Goal: Transaction & Acquisition: Purchase product/service

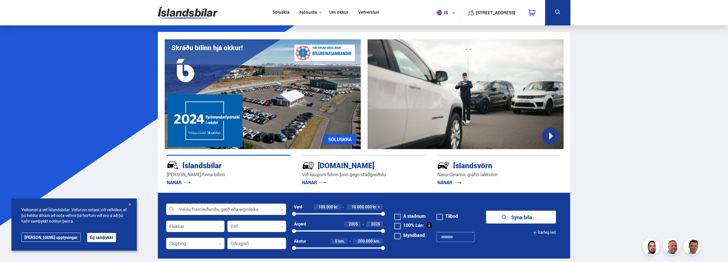
click at [87, 235] on button "Ég samþykki" at bounding box center [101, 237] width 29 height 9
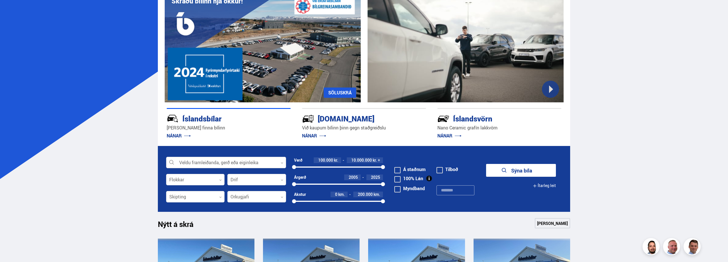
scroll to position [57, 0]
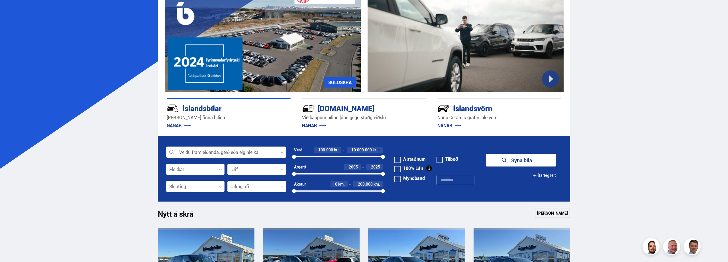
click at [544, 174] on button "Ítarleg leit" at bounding box center [543, 175] width 23 height 13
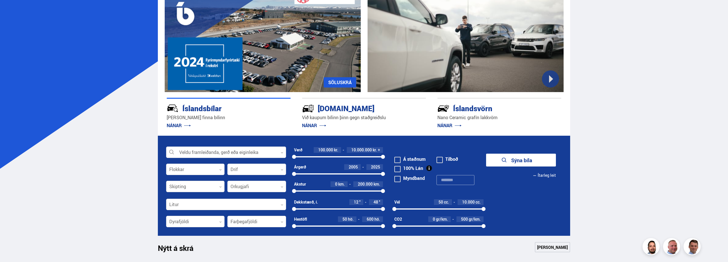
click at [192, 186] on div at bounding box center [195, 186] width 59 height 11
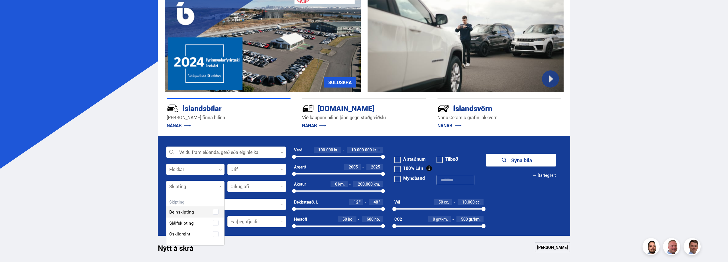
scroll to position [53, 58]
click at [216, 223] on div "Beinskipting Sjálfskipting Óskilgreint" at bounding box center [195, 230] width 58 height 42
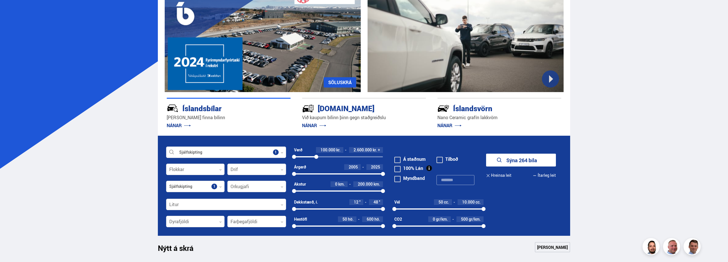
drag, startPoint x: 383, startPoint y: 156, endPoint x: 315, endPoint y: 159, distance: 67.8
click at [315, 159] on div "Verð 100.000 kr. 2.600.000 kr. + 100000 2574506" at bounding box center [338, 155] width 89 height 17
drag, startPoint x: 314, startPoint y: 156, endPoint x: 311, endPoint y: 156, distance: 3.2
click at [311, 156] on div at bounding box center [311, 157] width 4 height 4
click at [396, 169] on span at bounding box center [397, 169] width 6 height 6
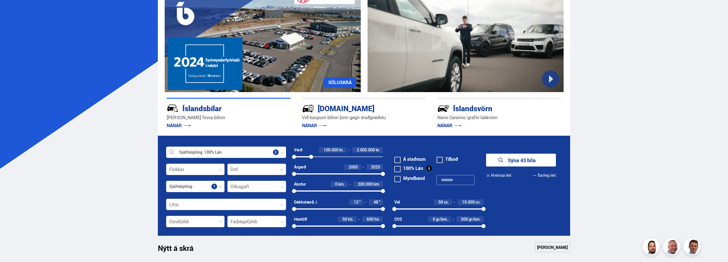
click at [524, 158] on button "Sýna 43 bíla" at bounding box center [521, 159] width 70 height 13
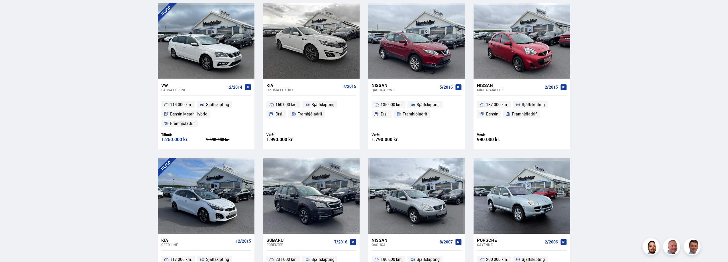
scroll to position [769, 0]
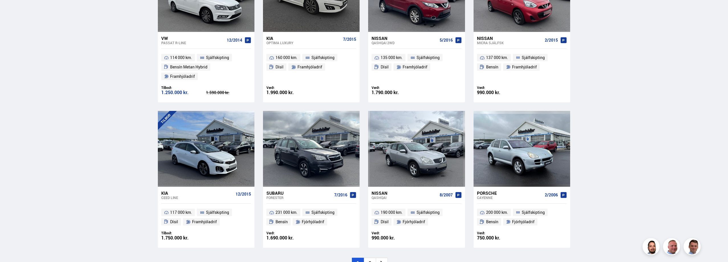
click at [369, 257] on li "2" at bounding box center [370, 262] width 12 height 11
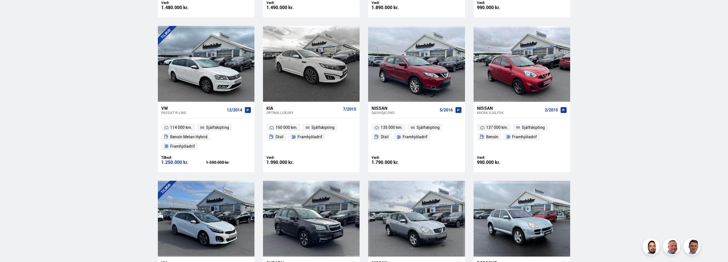
scroll to position [335, 0]
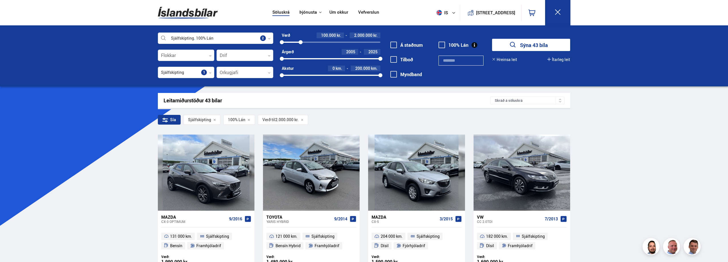
click at [566, 59] on button "Ítarleg leit" at bounding box center [558, 59] width 23 height 5
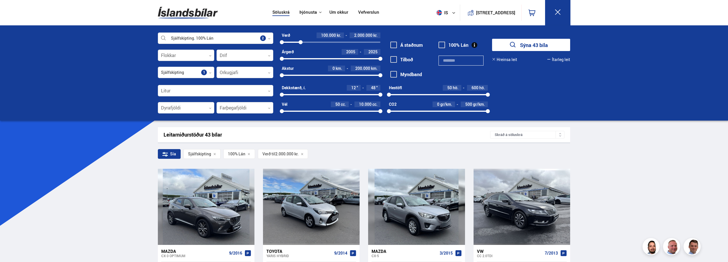
click at [172, 55] on div at bounding box center [186, 55] width 57 height 11
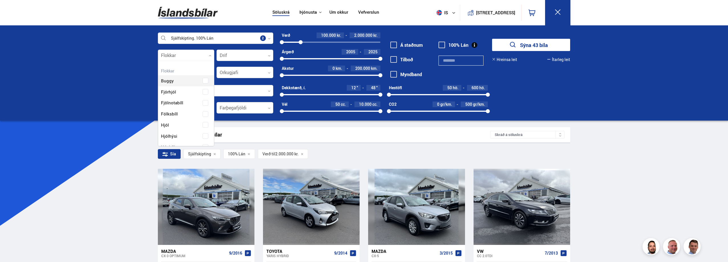
scroll to position [85, 54]
click at [203, 113] on div "Buggy Fjórhjól Fjölnotabíll Fólksbíll Hjól Hjólhýsi Húsbíll Jeppi Pallbíll Send…" at bounding box center [186, 170] width 56 height 207
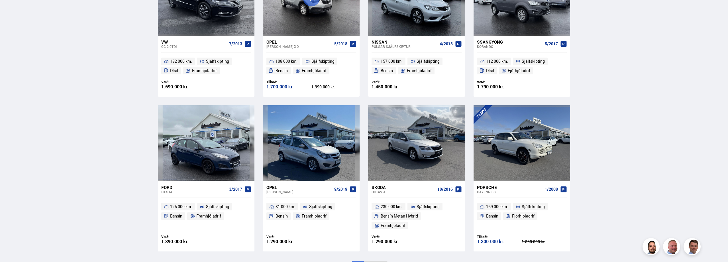
scroll to position [854, 0]
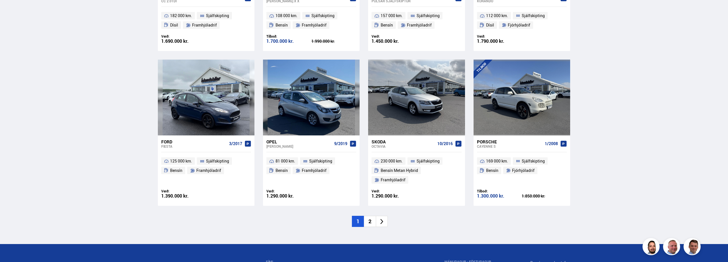
click at [372, 216] on li "2" at bounding box center [370, 221] width 12 height 11
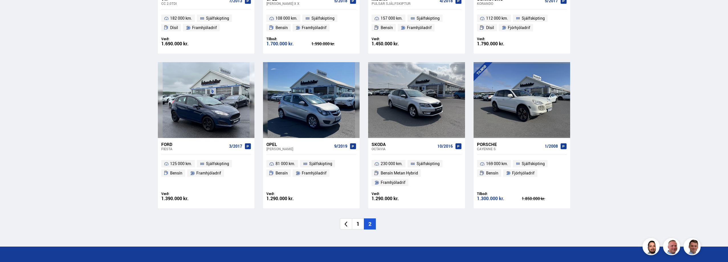
scroll to position [724, 0]
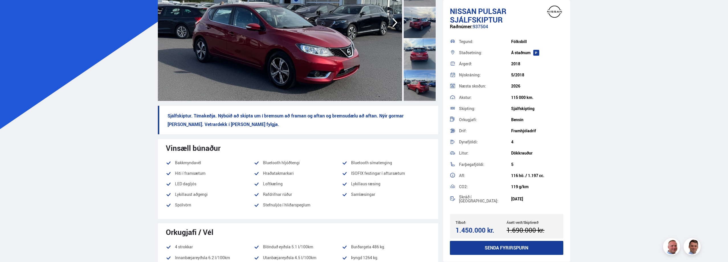
scroll to position [114, 0]
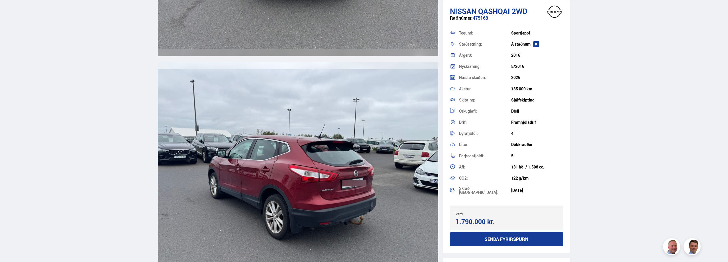
scroll to position [1424, 0]
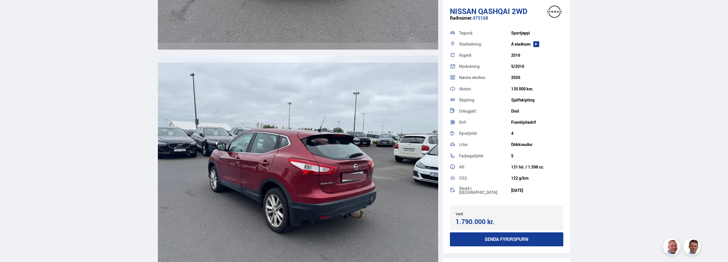
click at [353, 176] on img at bounding box center [298, 168] width 280 height 224
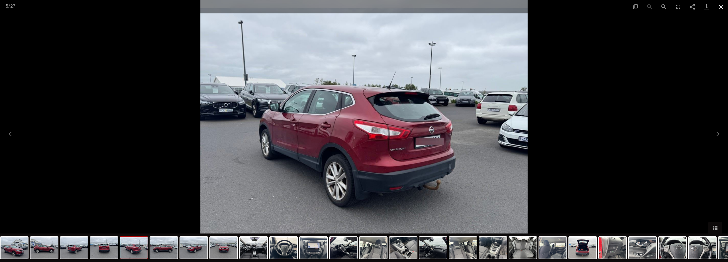
click at [722, 6] on button "Close gallery" at bounding box center [720, 6] width 14 height 13
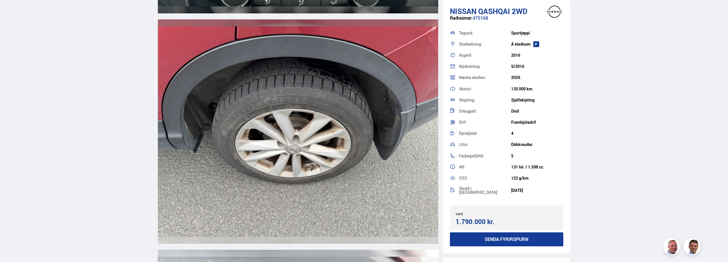
scroll to position [6293, 0]
click at [316, 110] on img at bounding box center [298, 132] width 280 height 224
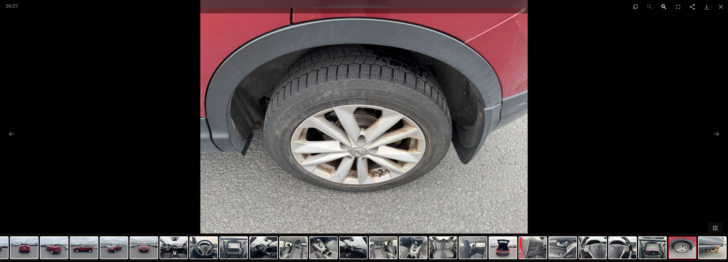
click at [662, 7] on button "Zoom in" at bounding box center [663, 6] width 14 height 13
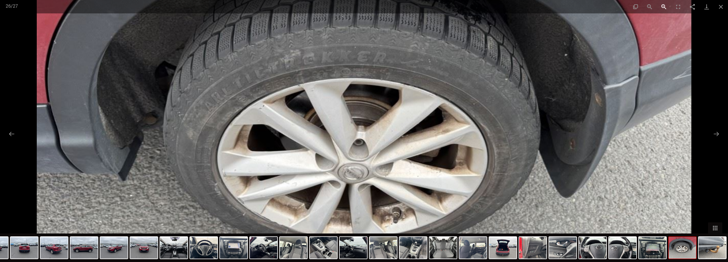
click at [662, 7] on button "Zoom in" at bounding box center [663, 6] width 14 height 13
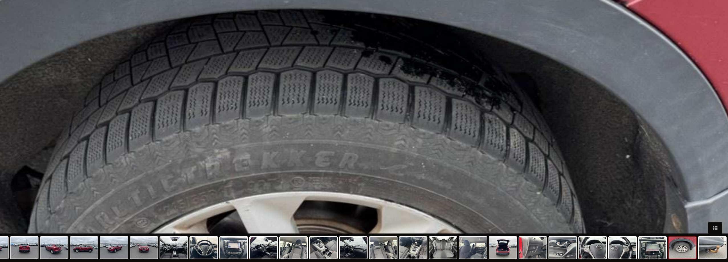
drag, startPoint x: 508, startPoint y: 52, endPoint x: 470, endPoint y: 191, distance: 143.6
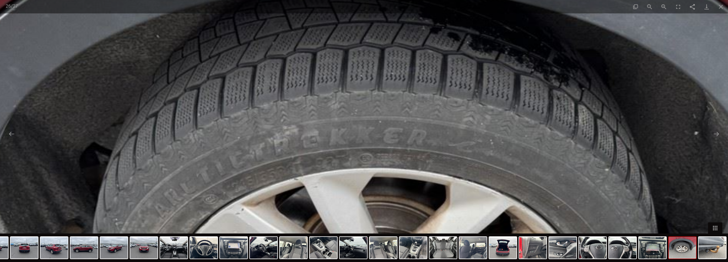
drag, startPoint x: 310, startPoint y: 103, endPoint x: 383, endPoint y: 40, distance: 96.5
click at [383, 40] on img at bounding box center [392, 246] width 981 height 785
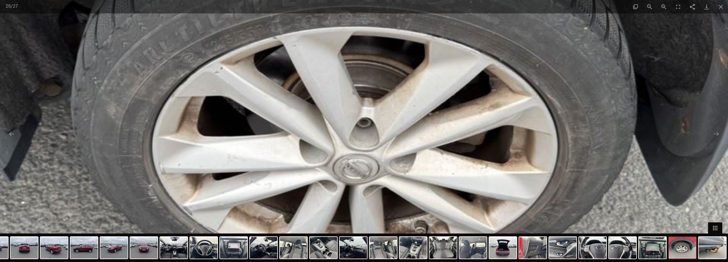
drag, startPoint x: 367, startPoint y: 144, endPoint x: 341, endPoint y: 42, distance: 105.5
click at [341, 42] on img at bounding box center [371, 105] width 981 height 785
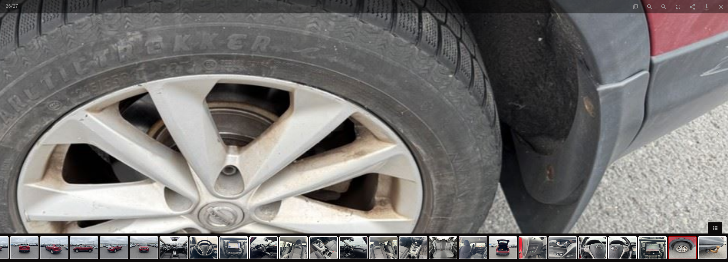
drag, startPoint x: 341, startPoint y: 42, endPoint x: 205, endPoint y: 90, distance: 144.6
click at [206, 89] on img at bounding box center [236, 153] width 981 height 785
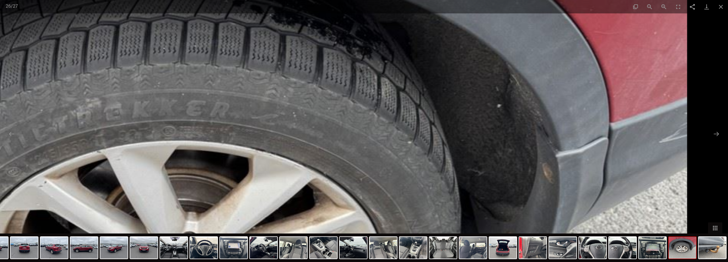
drag, startPoint x: 423, startPoint y: 87, endPoint x: 386, endPoint y: 171, distance: 92.0
click at [386, 171] on img at bounding box center [195, 219] width 981 height 785
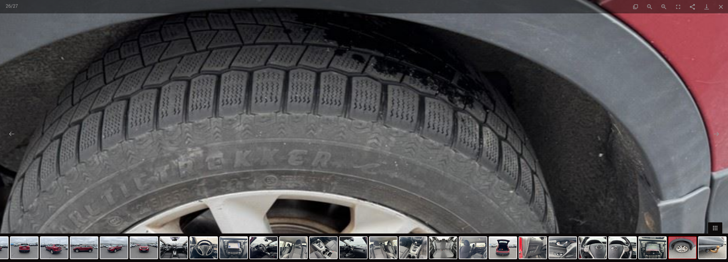
drag, startPoint x: 292, startPoint y: 78, endPoint x: 360, endPoint y: 83, distance: 68.2
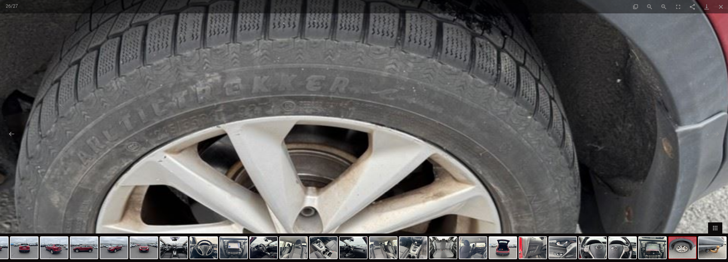
drag, startPoint x: 300, startPoint y: 140, endPoint x: 312, endPoint y: 91, distance: 50.1
click at [312, 91] on img at bounding box center [315, 194] width 981 height 785
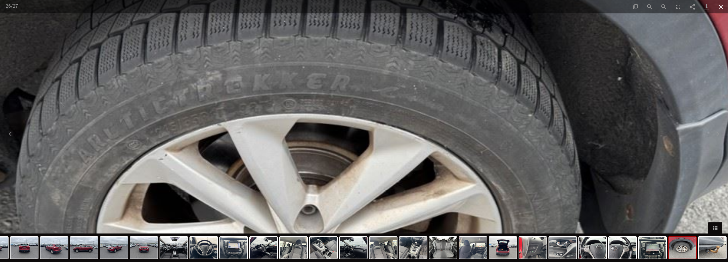
click at [719, 6] on button "Close gallery" at bounding box center [720, 6] width 14 height 13
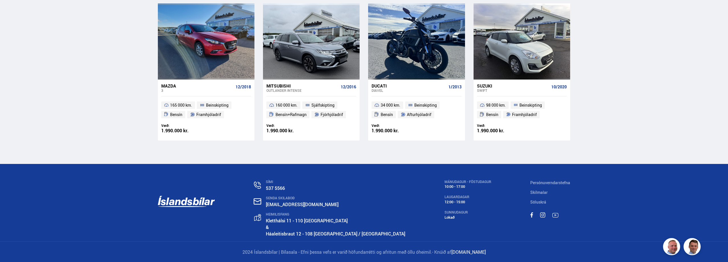
scroll to position [6801, 0]
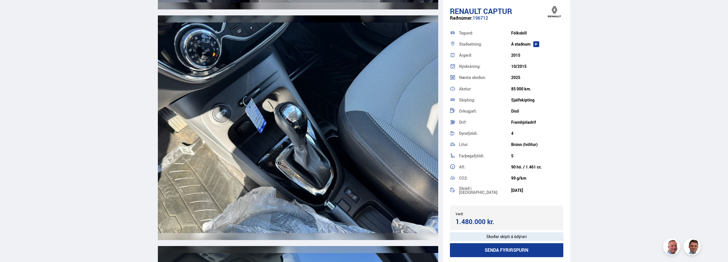
scroll to position [3531, 0]
click at [261, 116] on img at bounding box center [298, 128] width 280 height 224
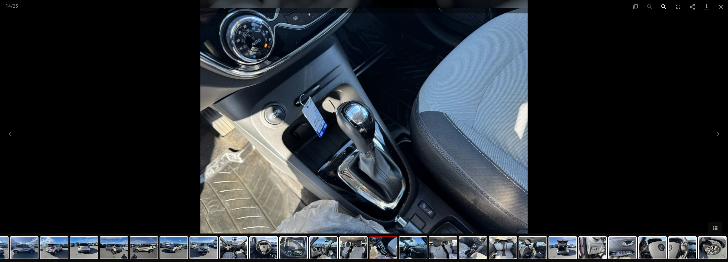
click at [664, 6] on button "Zoom in" at bounding box center [663, 6] width 14 height 13
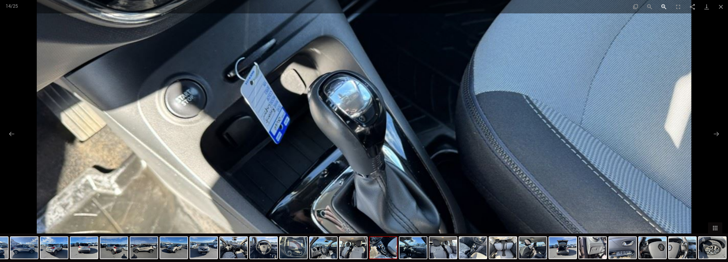
click at [664, 6] on button "Zoom in" at bounding box center [663, 6] width 14 height 13
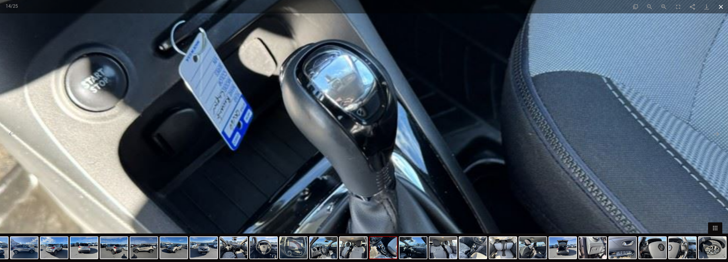
click at [719, 7] on button "Close gallery" at bounding box center [720, 6] width 14 height 13
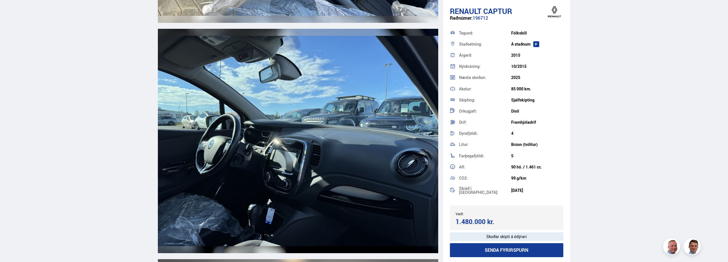
scroll to position [3759, 0]
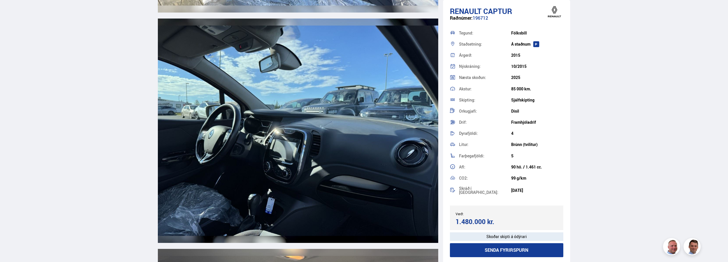
click at [282, 167] on img at bounding box center [298, 131] width 280 height 224
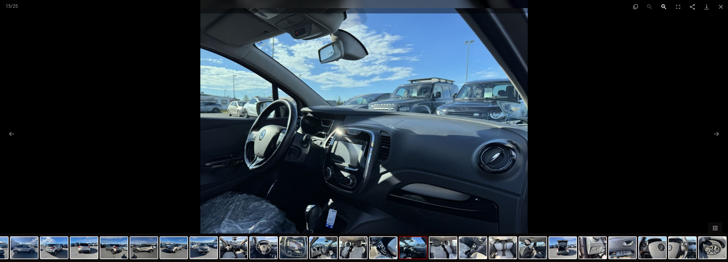
click at [662, 7] on button "Zoom in" at bounding box center [663, 6] width 14 height 13
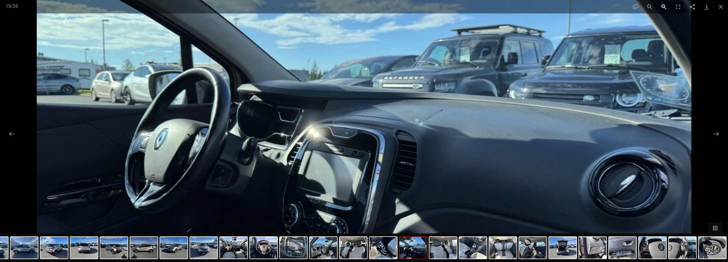
click at [662, 7] on button "Zoom in" at bounding box center [663, 6] width 14 height 13
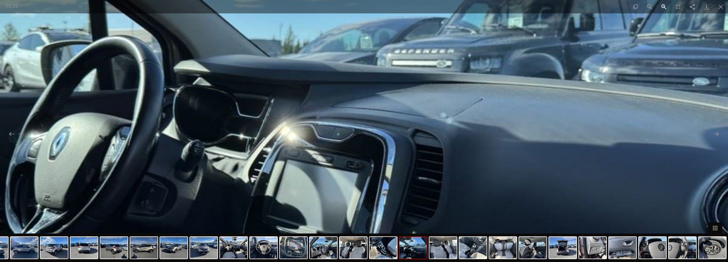
click at [662, 7] on button "Zoom in" at bounding box center [663, 6] width 14 height 13
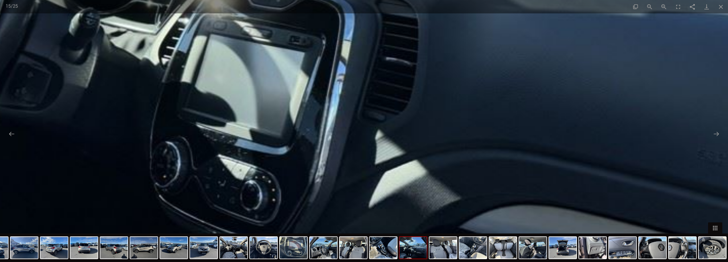
drag, startPoint x: 397, startPoint y: 187, endPoint x: 341, endPoint y: 30, distance: 167.3
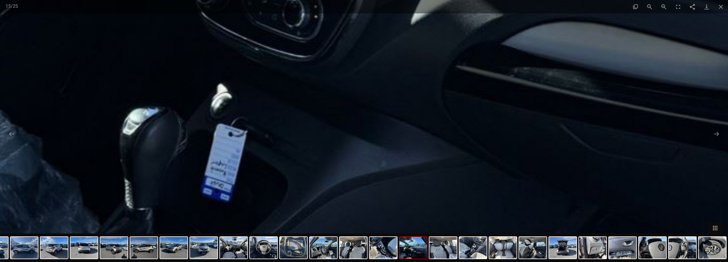
drag, startPoint x: 292, startPoint y: 197, endPoint x: 340, endPoint y: 38, distance: 166.3
click at [719, 6] on button "Close gallery" at bounding box center [720, 6] width 14 height 13
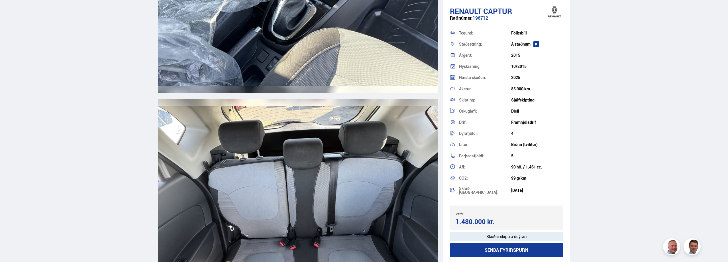
scroll to position [4357, 0]
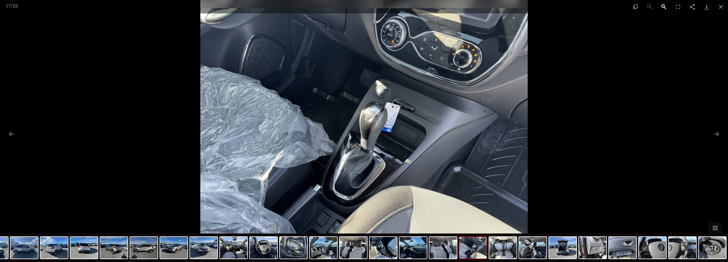
click at [662, 5] on button "Zoom in" at bounding box center [663, 6] width 14 height 13
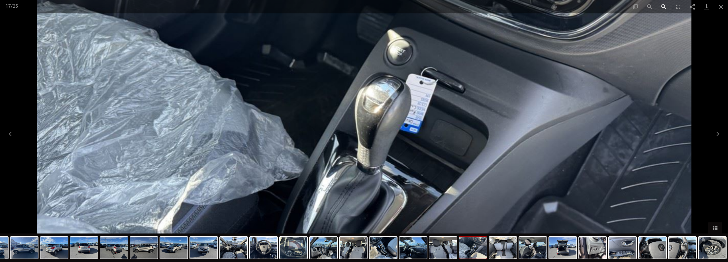
click at [662, 5] on button "Zoom in" at bounding box center [663, 6] width 14 height 13
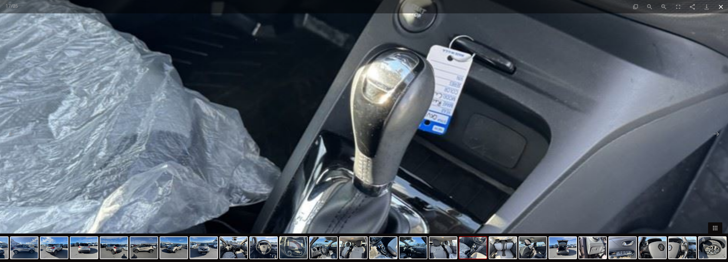
click at [721, 5] on button "Close gallery" at bounding box center [720, 6] width 14 height 13
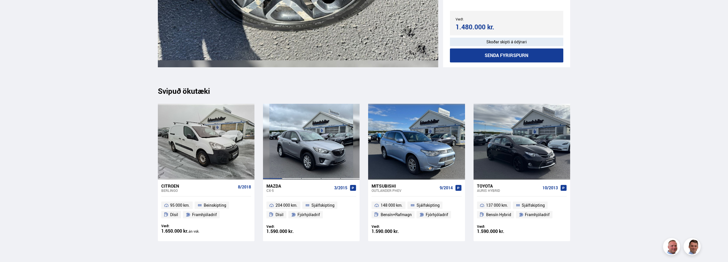
scroll to position [6236, 0]
click at [282, 189] on div "CX-5" at bounding box center [298, 190] width 65 height 4
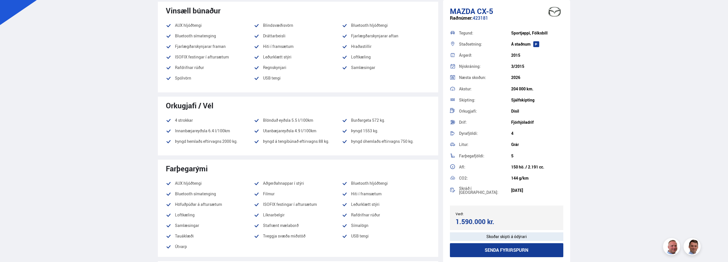
scroll to position [199, 0]
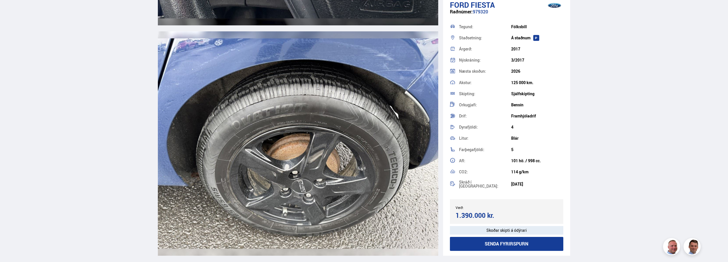
scroll to position [5809, 0]
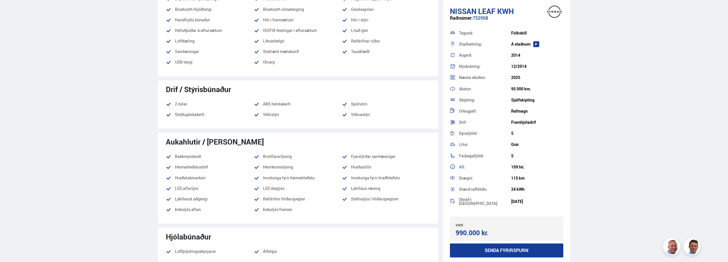
scroll to position [370, 0]
